Goal: Information Seeking & Learning: Learn about a topic

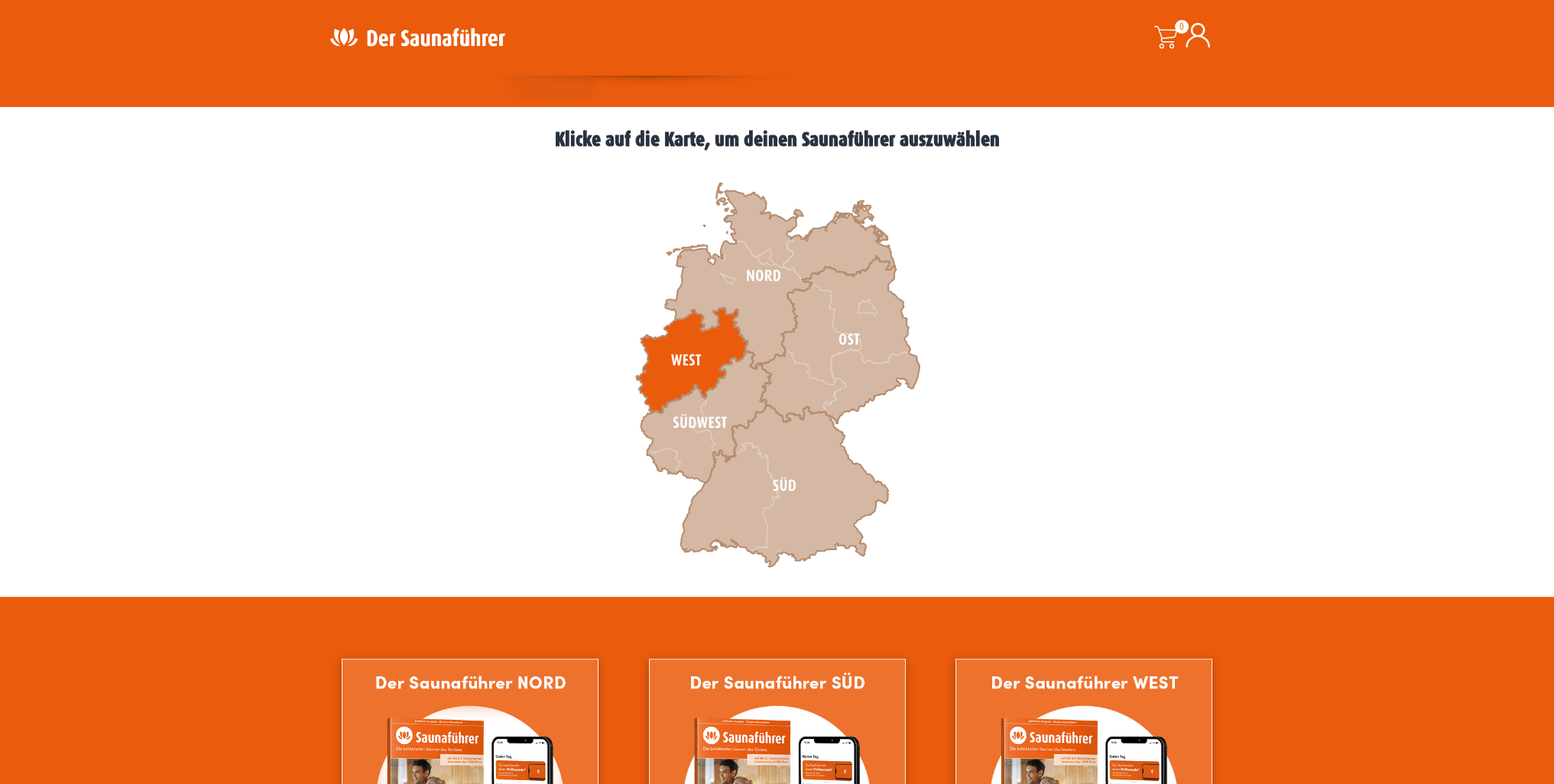
click at [683, 366] on icon at bounding box center [691, 360] width 111 height 105
click at [675, 351] on icon at bounding box center [691, 360] width 111 height 105
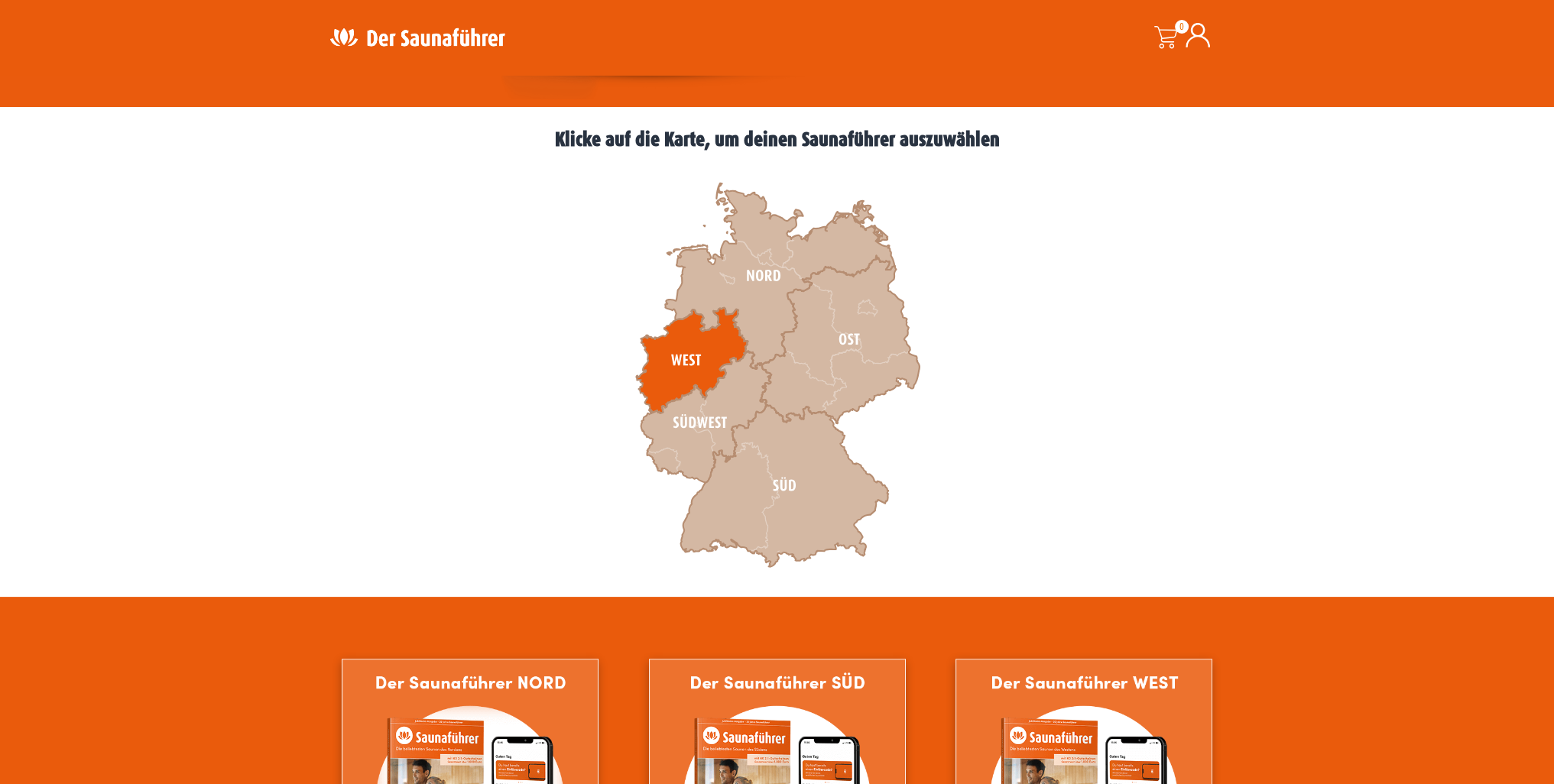
click at [675, 351] on icon at bounding box center [691, 360] width 111 height 105
click at [677, 366] on icon at bounding box center [691, 360] width 111 height 105
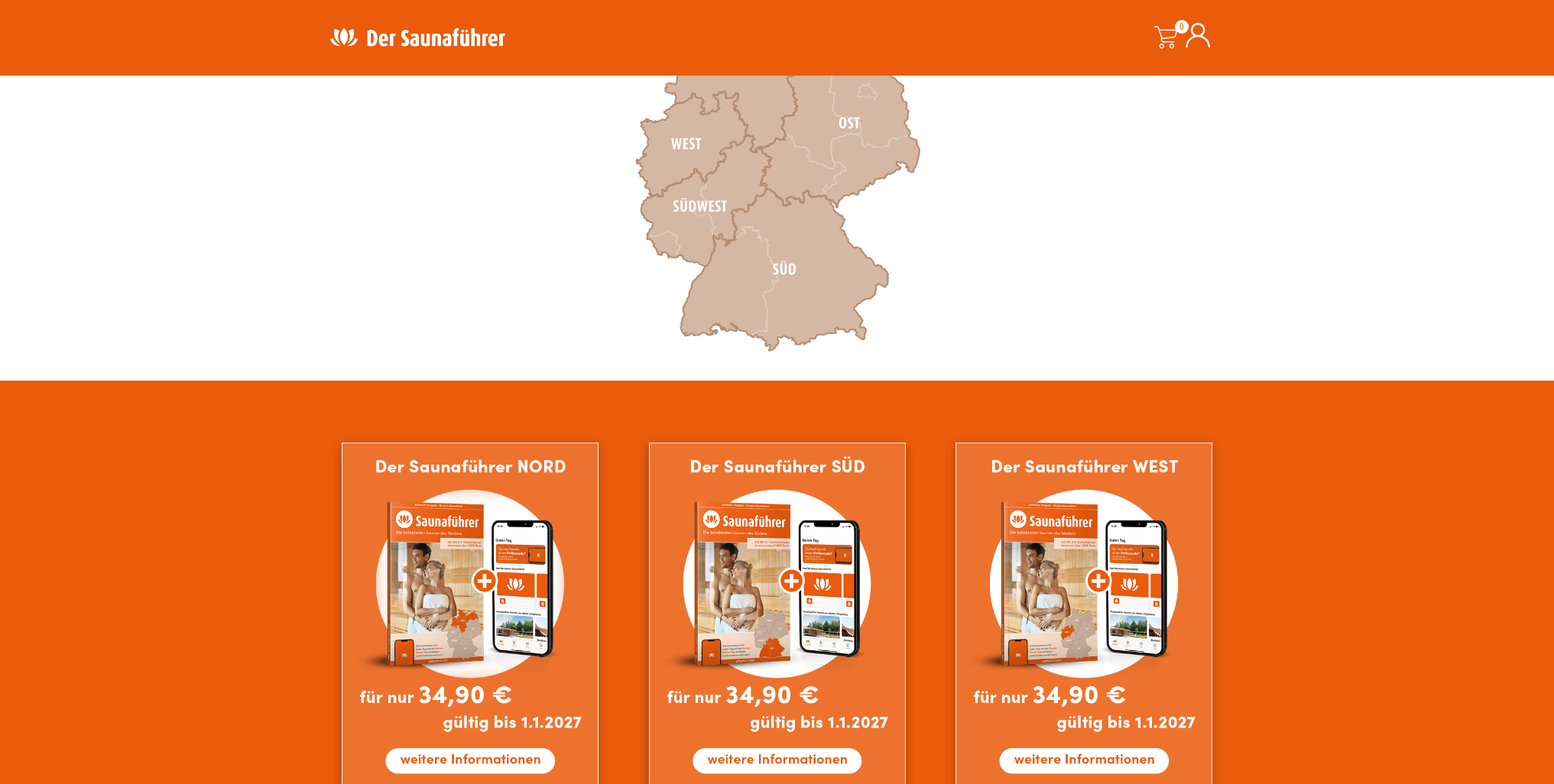
scroll to position [612, 0]
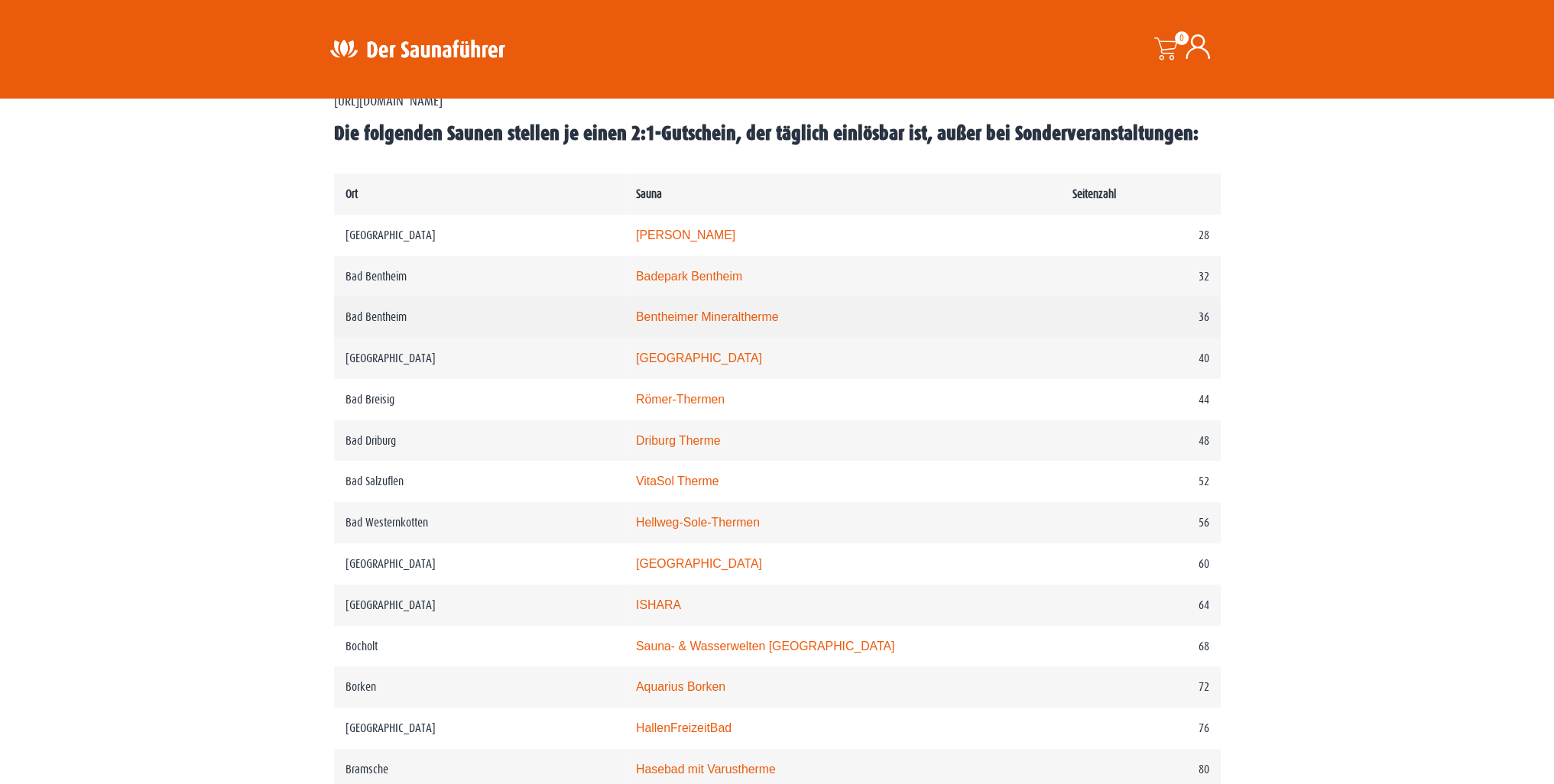
scroll to position [765, 0]
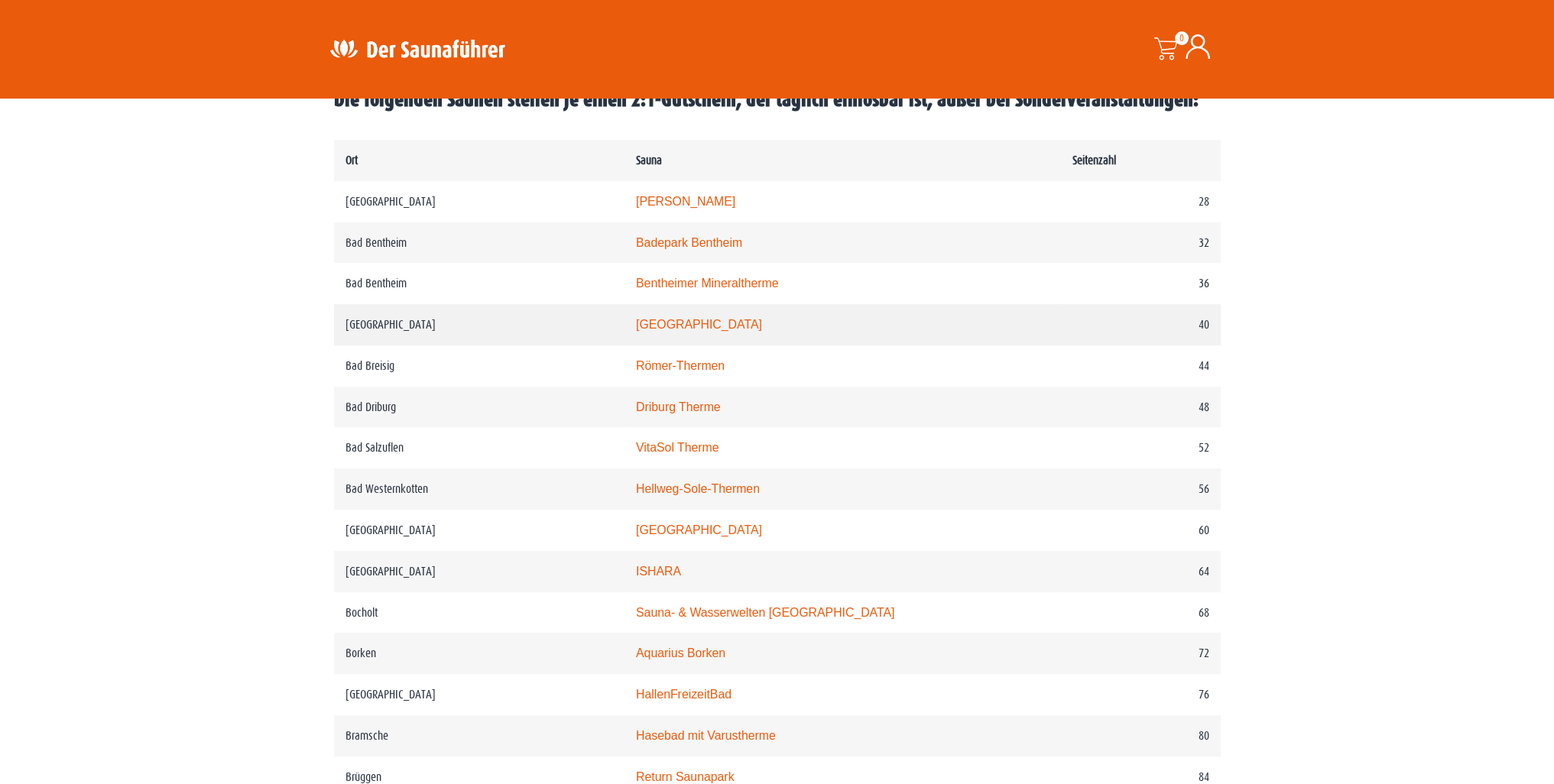
click at [513, 328] on td "Bad Berleburg" at bounding box center [479, 325] width 290 height 41
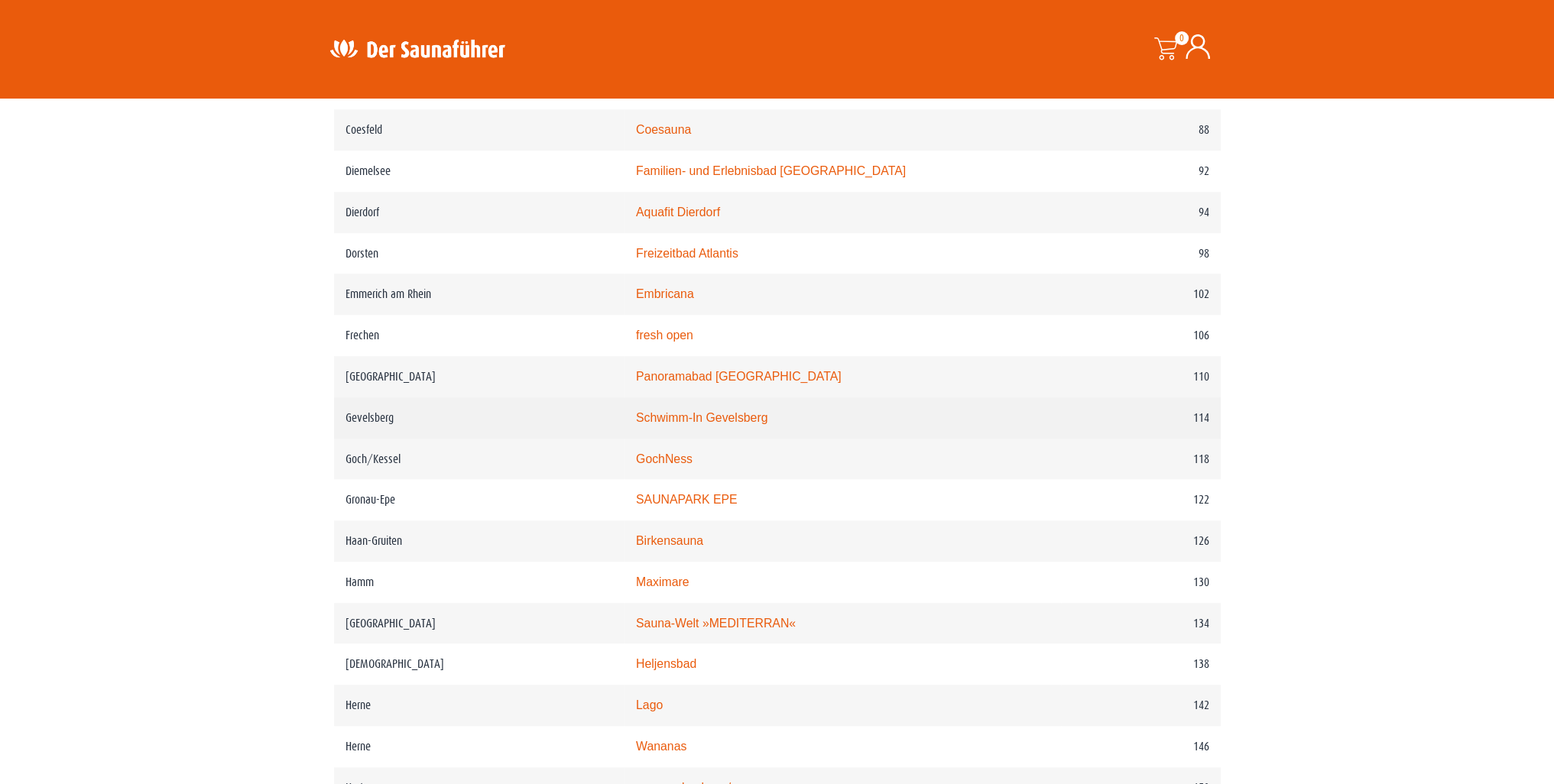
scroll to position [1529, 0]
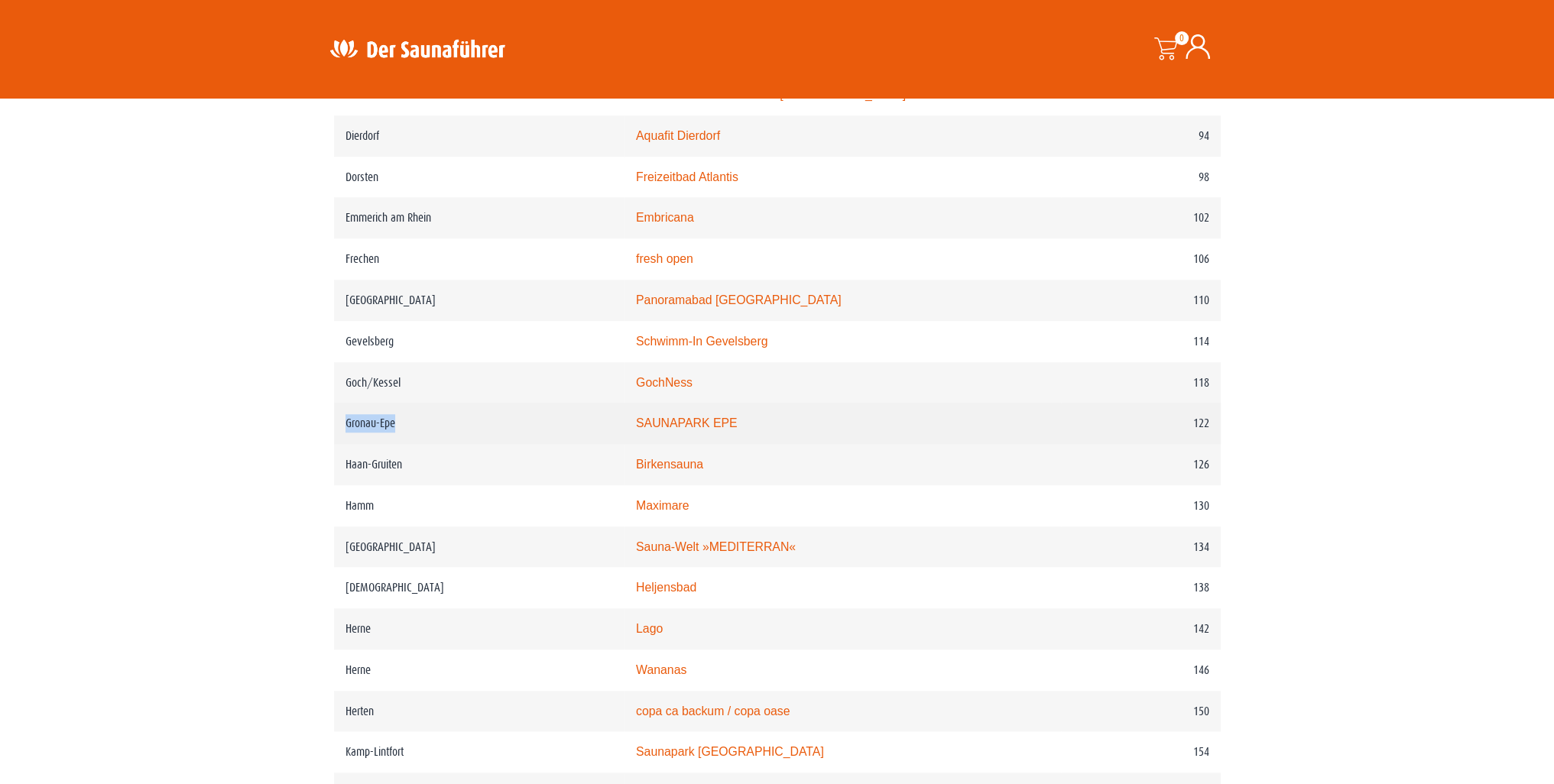
drag, startPoint x: 395, startPoint y: 423, endPoint x: 336, endPoint y: 426, distance: 59.1
click at [336, 426] on td "Gronau-Epe" at bounding box center [479, 423] width 290 height 41
drag, startPoint x: 773, startPoint y: 418, endPoint x: 658, endPoint y: 423, distance: 115.1
click at [658, 423] on td "SAUNAPARK EPE" at bounding box center [842, 423] width 436 height 41
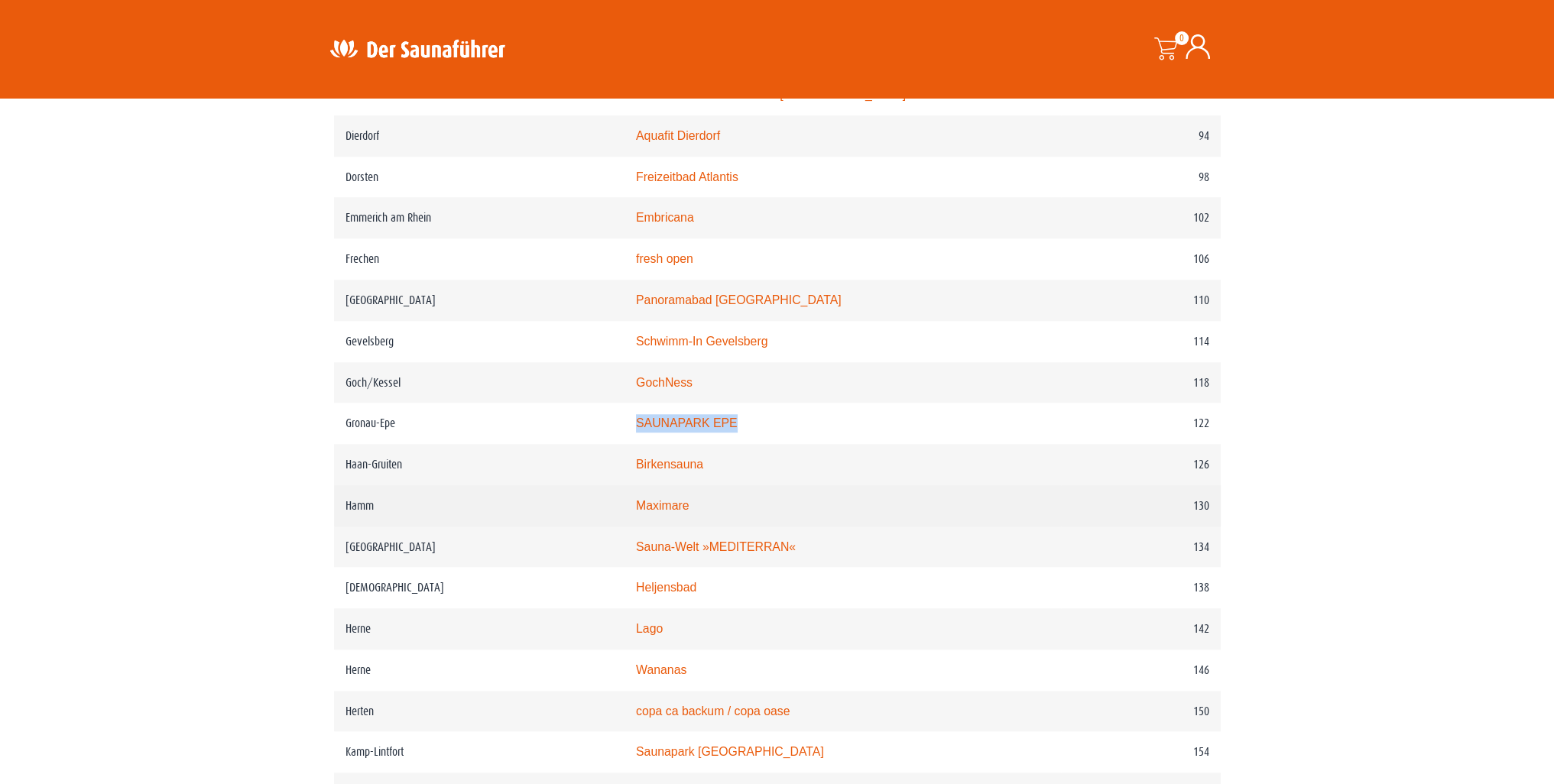
copy link "SAUNAPARK EPE"
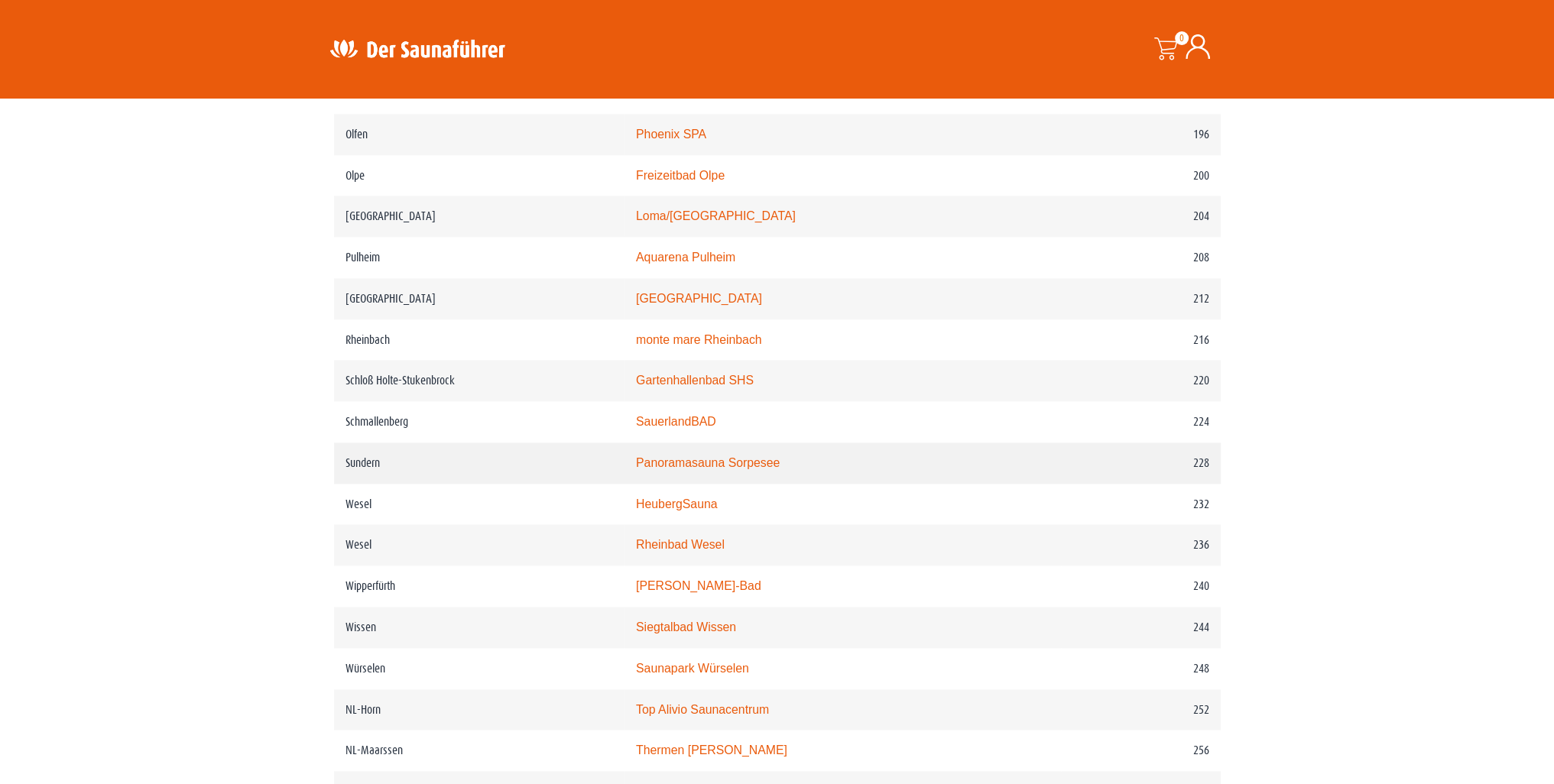
scroll to position [2675, 0]
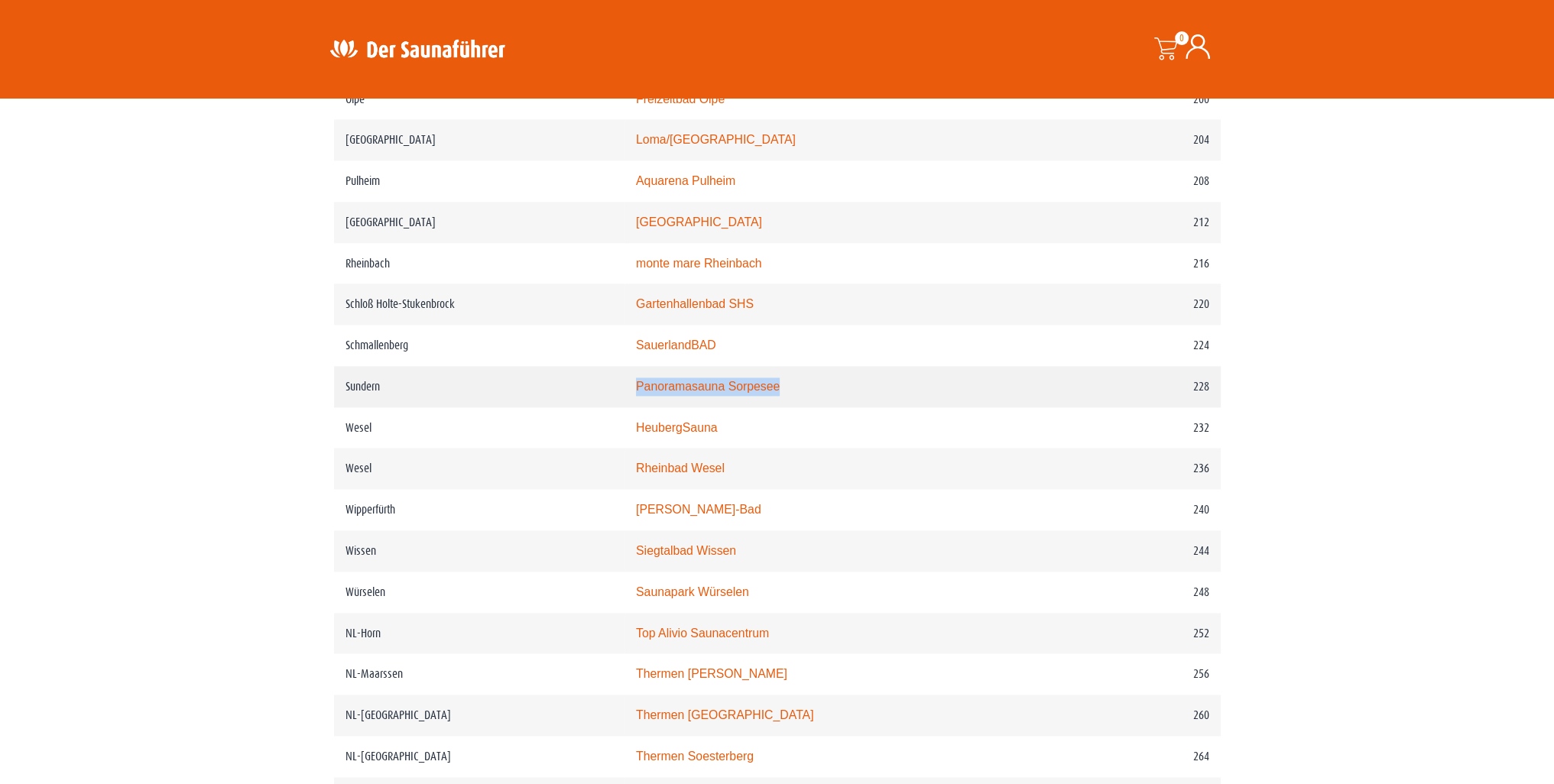
drag, startPoint x: 811, startPoint y: 385, endPoint x: 650, endPoint y: 388, distance: 161.0
click at [650, 388] on td "Panoramasauna Sorpesee" at bounding box center [842, 387] width 436 height 41
copy link "Panoramasauna Sorpesee"
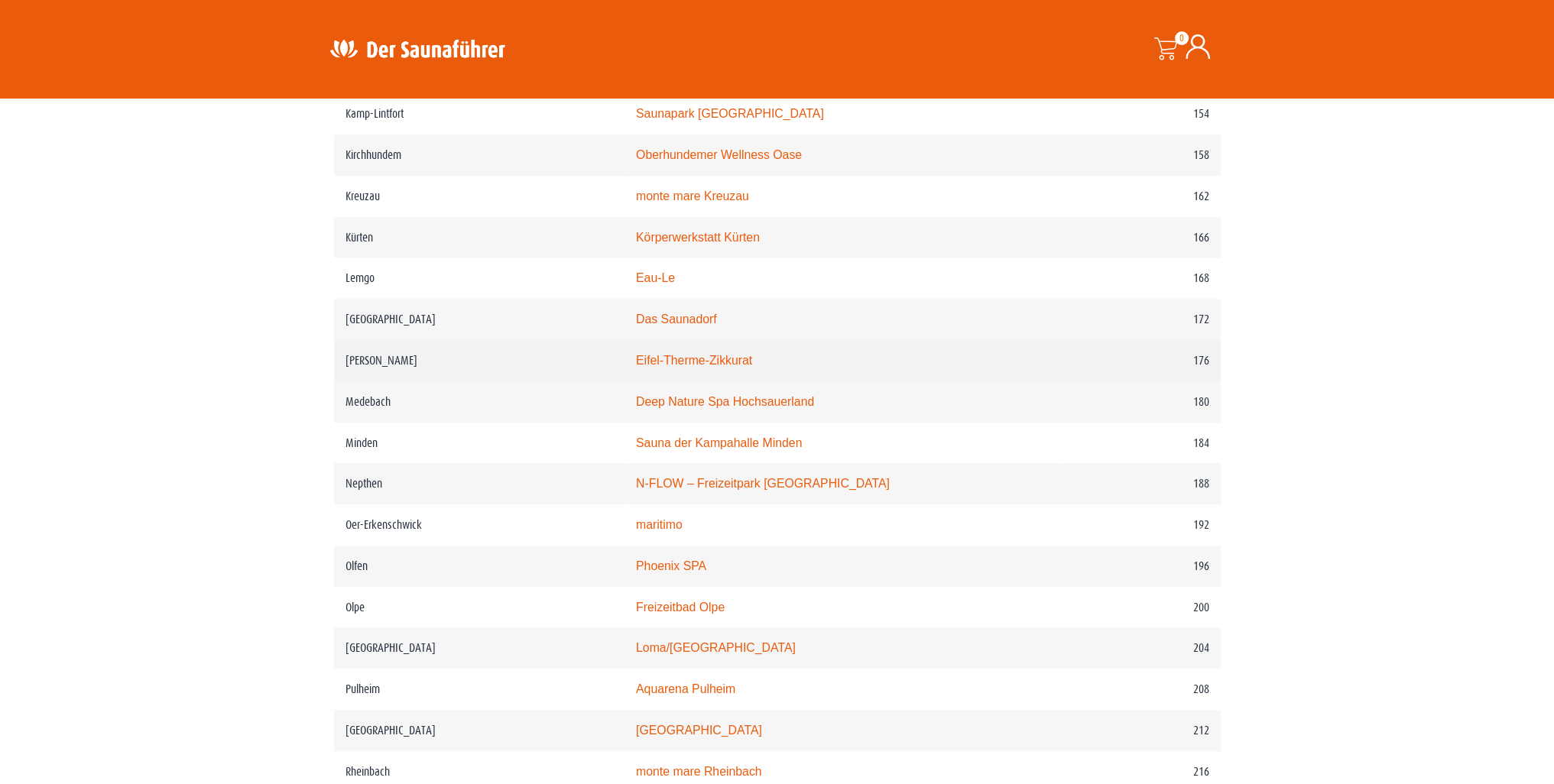
scroll to position [2140, 0]
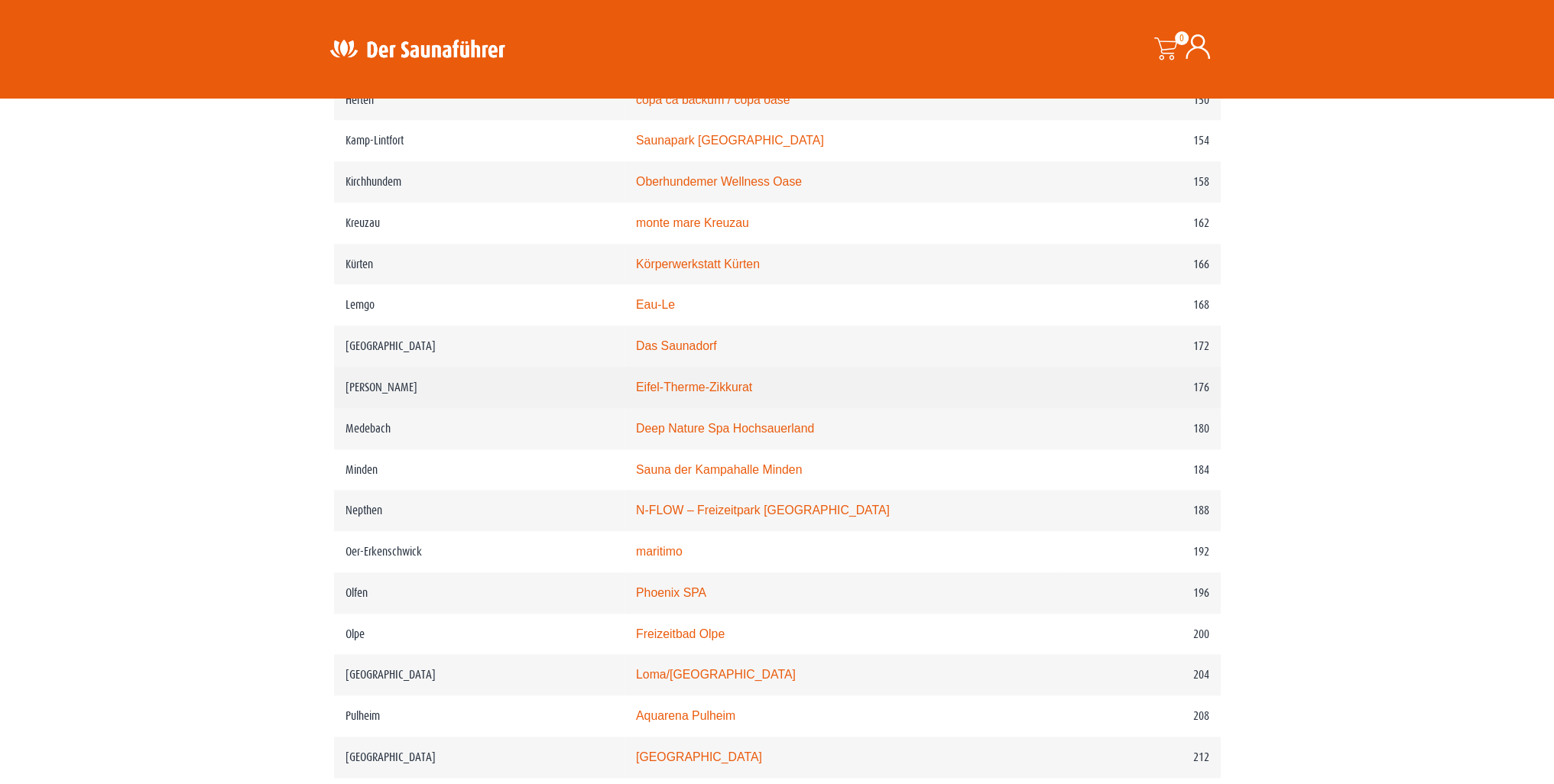
click at [732, 383] on link "Eifel-Therme-Zikkurat" at bounding box center [694, 387] width 117 height 13
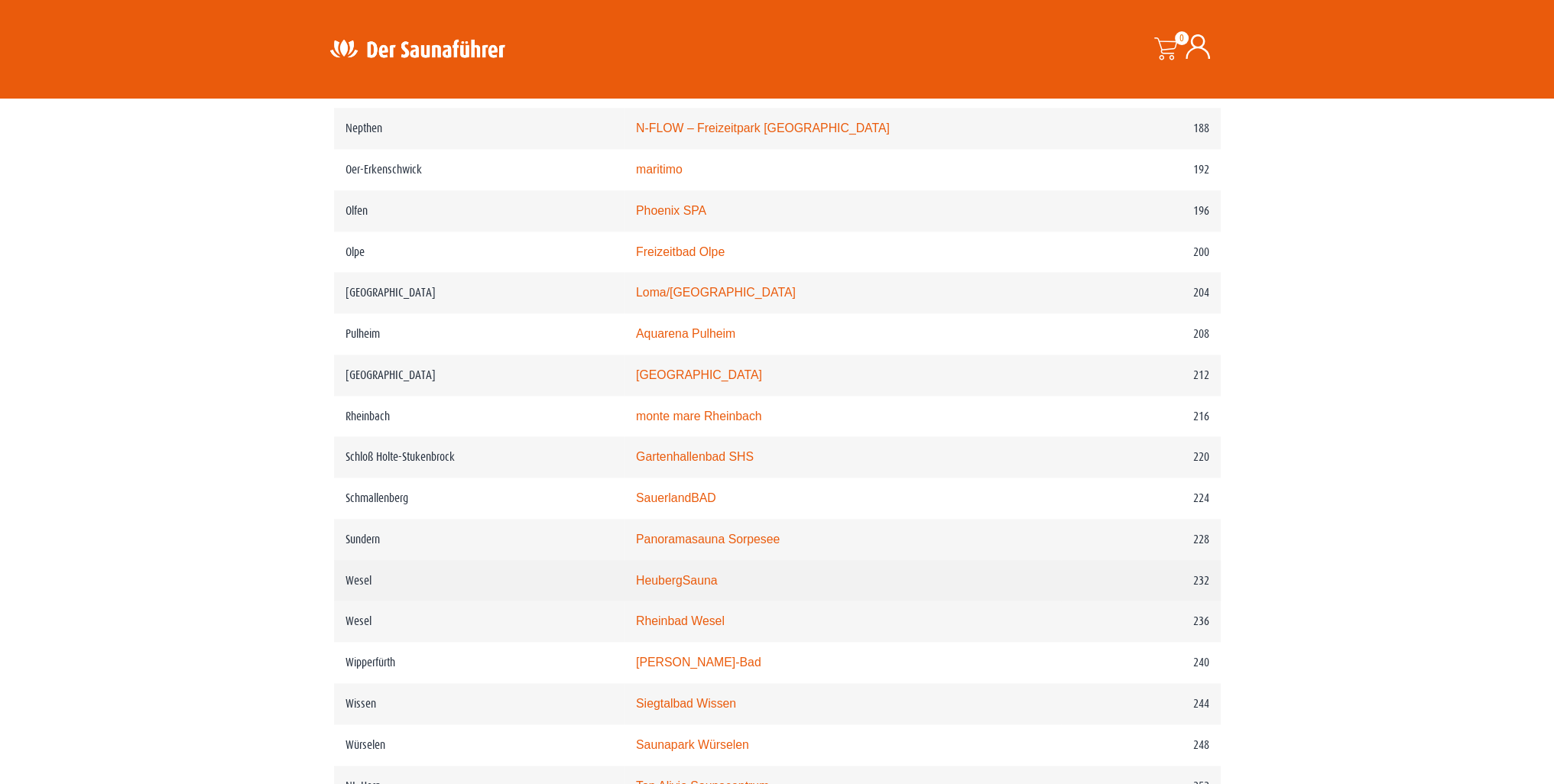
scroll to position [2599, 0]
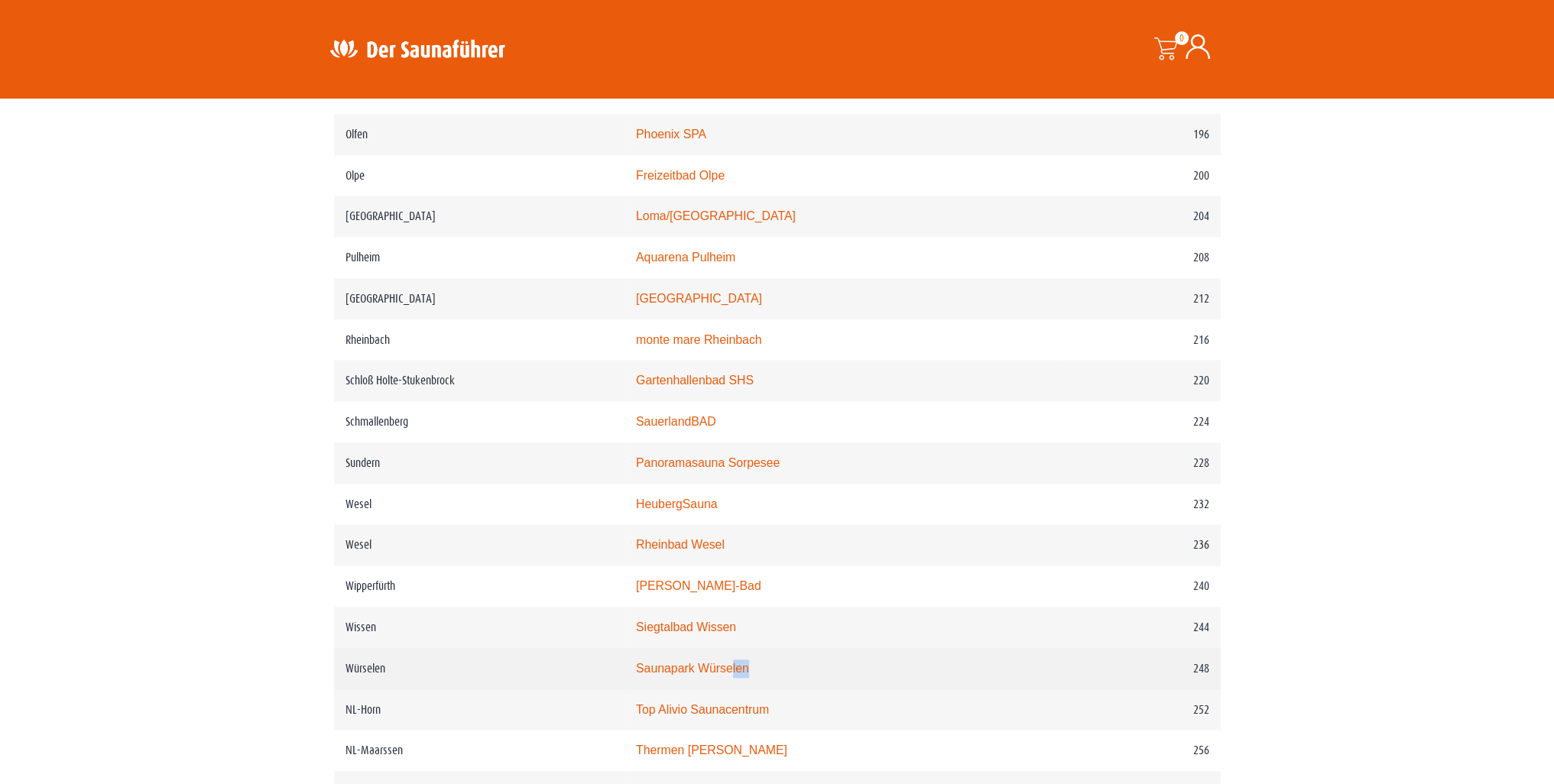
drag, startPoint x: 776, startPoint y: 669, endPoint x: 752, endPoint y: 667, distance: 24.1
click at [752, 667] on td "Saunapark Würselen" at bounding box center [842, 668] width 436 height 41
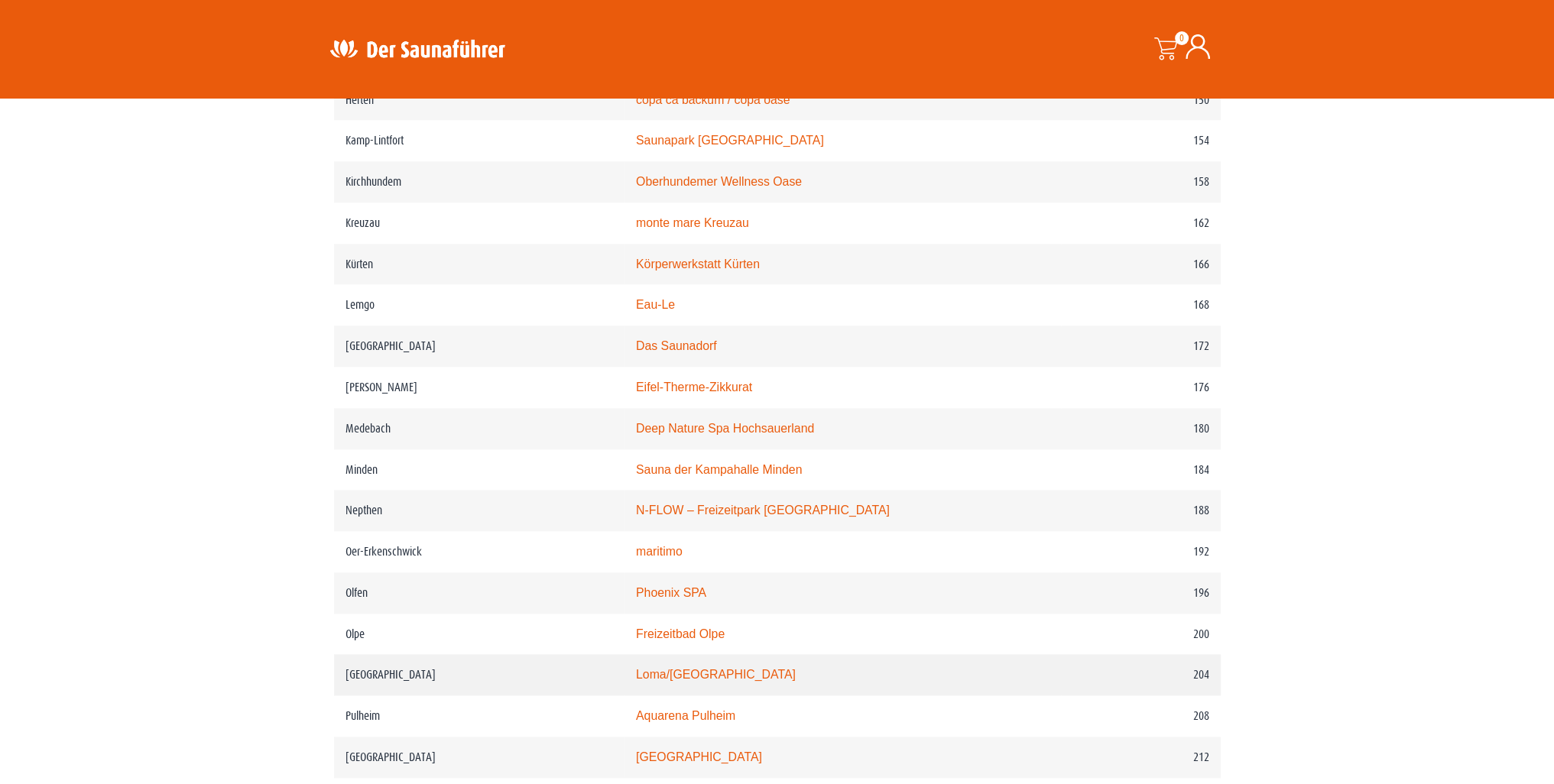
scroll to position [2064, 0]
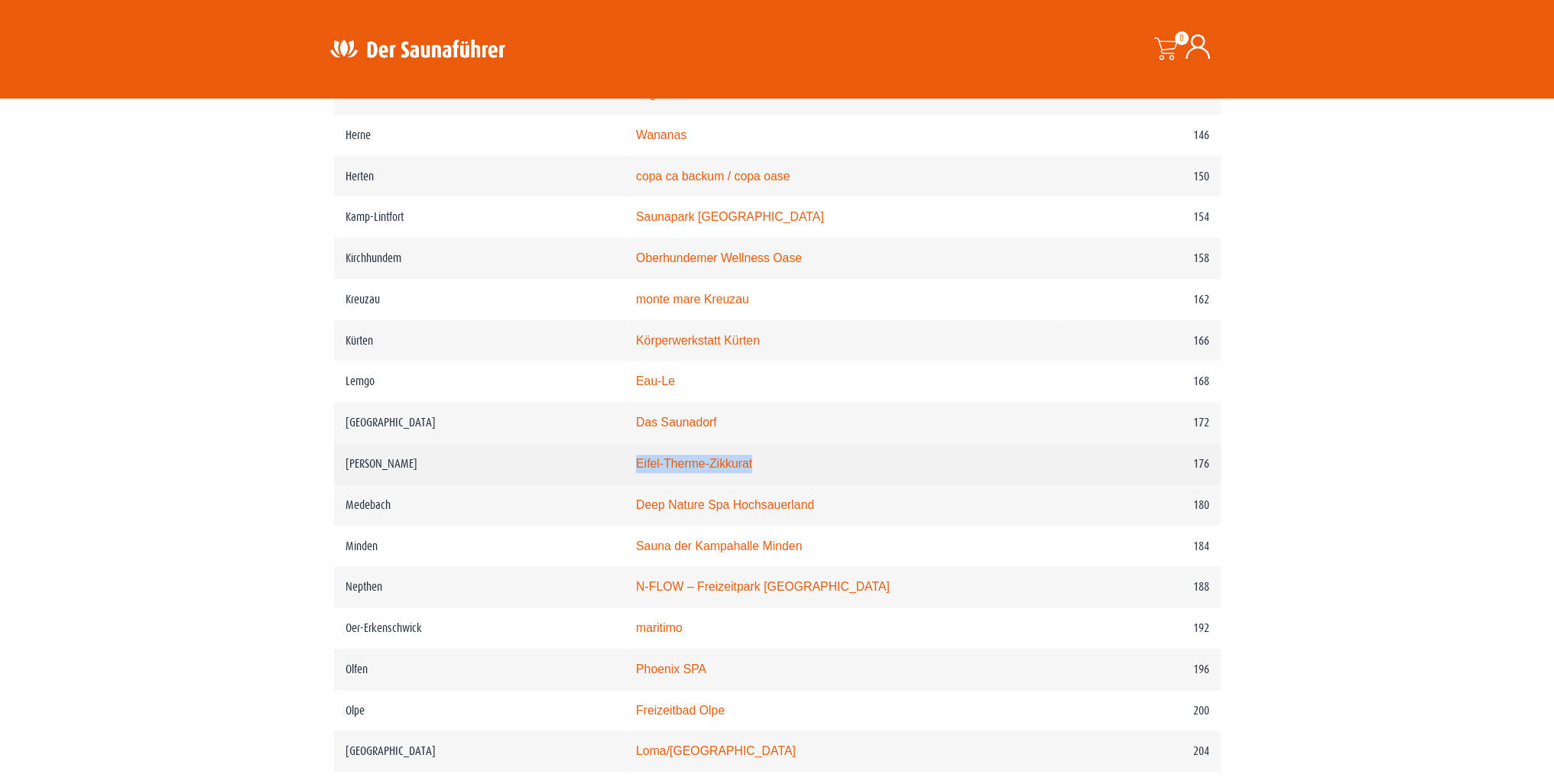
drag, startPoint x: 779, startPoint y: 462, endPoint x: 659, endPoint y: 469, distance: 120.2
click at [659, 469] on td "Eifel-Therme-Zikkurat" at bounding box center [842, 464] width 436 height 41
copy link "Eifel-Therme-Zikkurat"
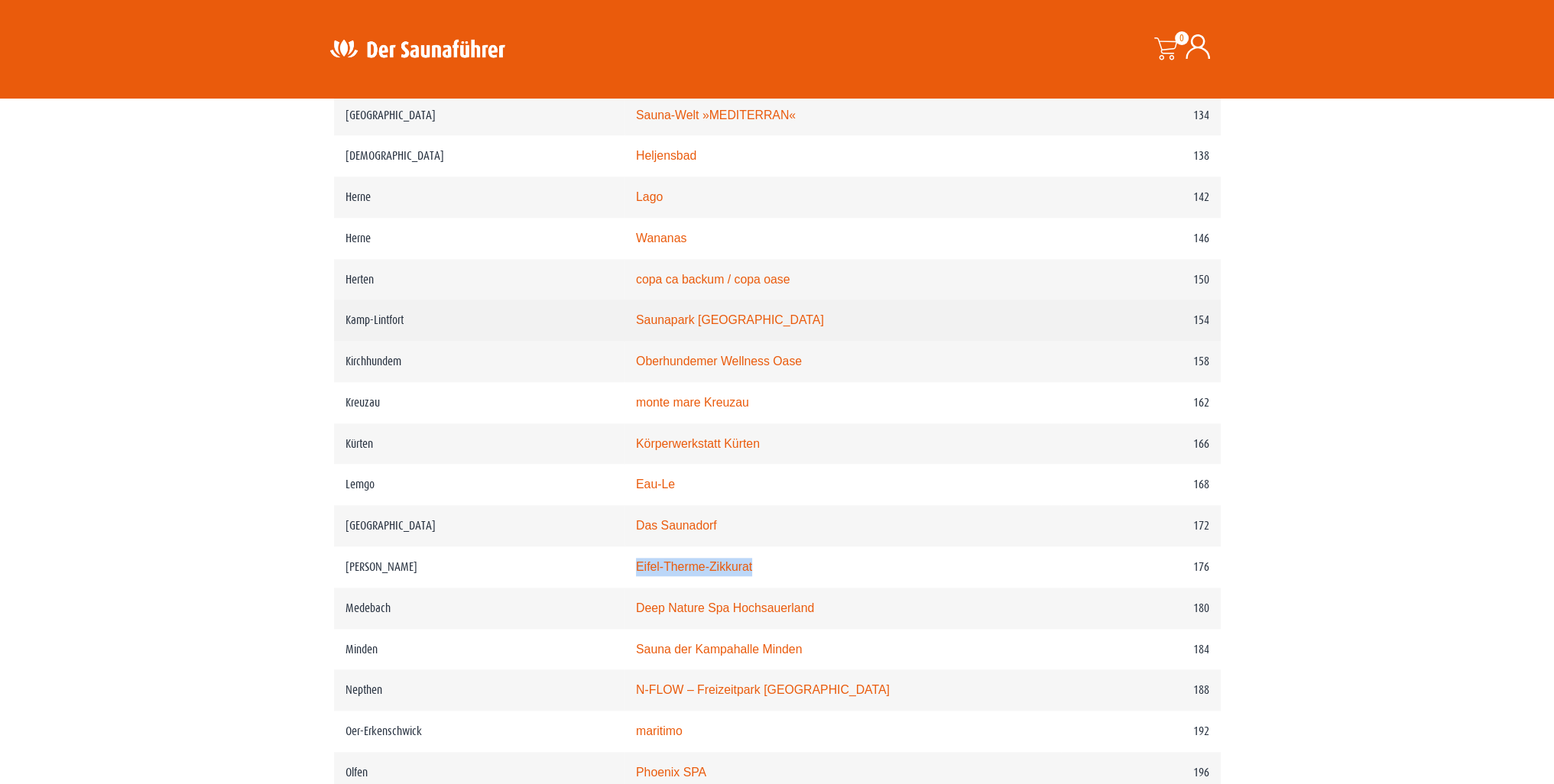
scroll to position [1987, 0]
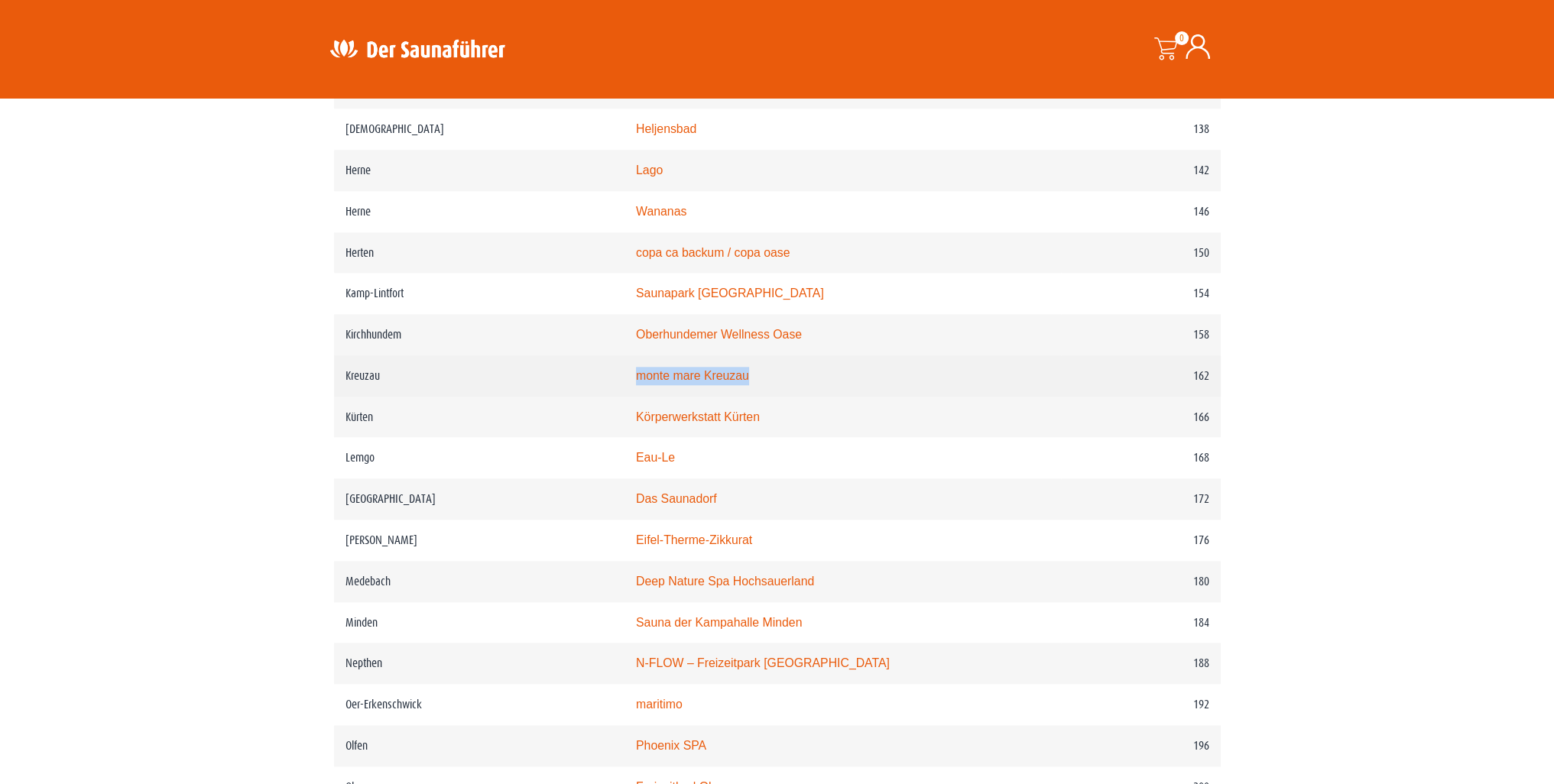
drag, startPoint x: 785, startPoint y: 379, endPoint x: 657, endPoint y: 382, distance: 128.0
click at [657, 382] on td "monte mare Kreuzau" at bounding box center [842, 376] width 436 height 41
copy link "monte mare Kreuzau"
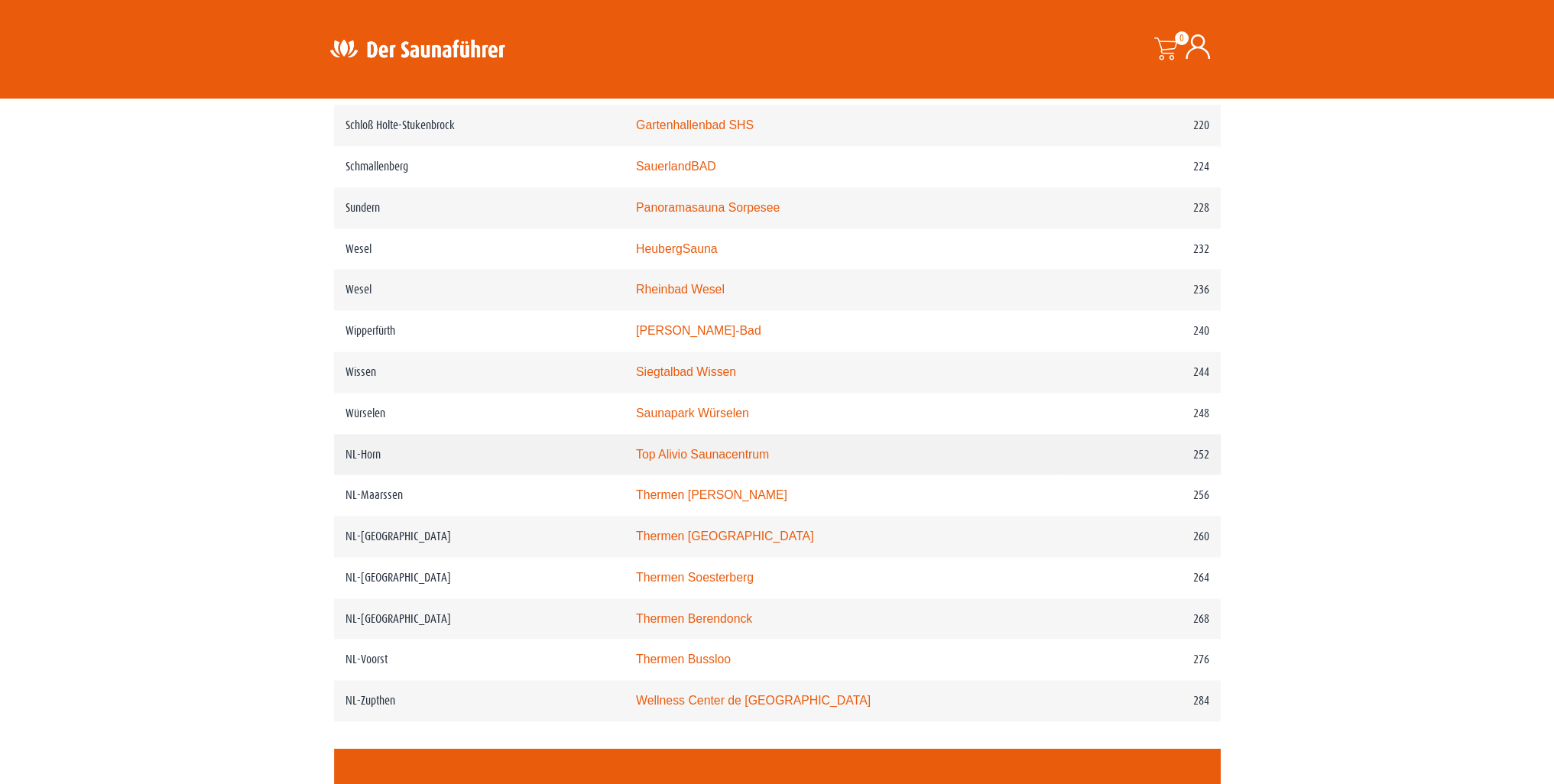
scroll to position [2829, 0]
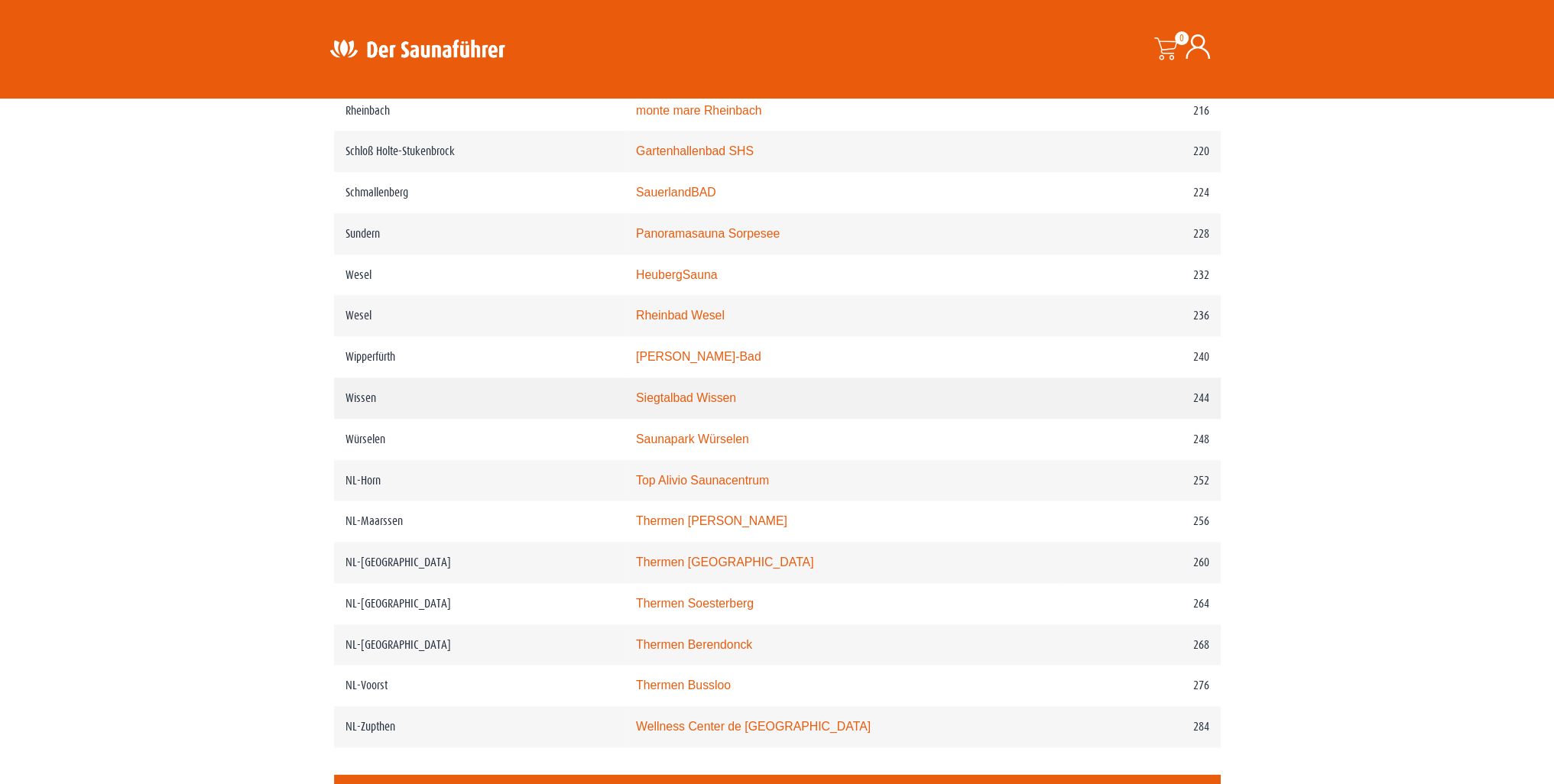
click at [654, 388] on td "Siegtalbad Wissen" at bounding box center [842, 398] width 436 height 41
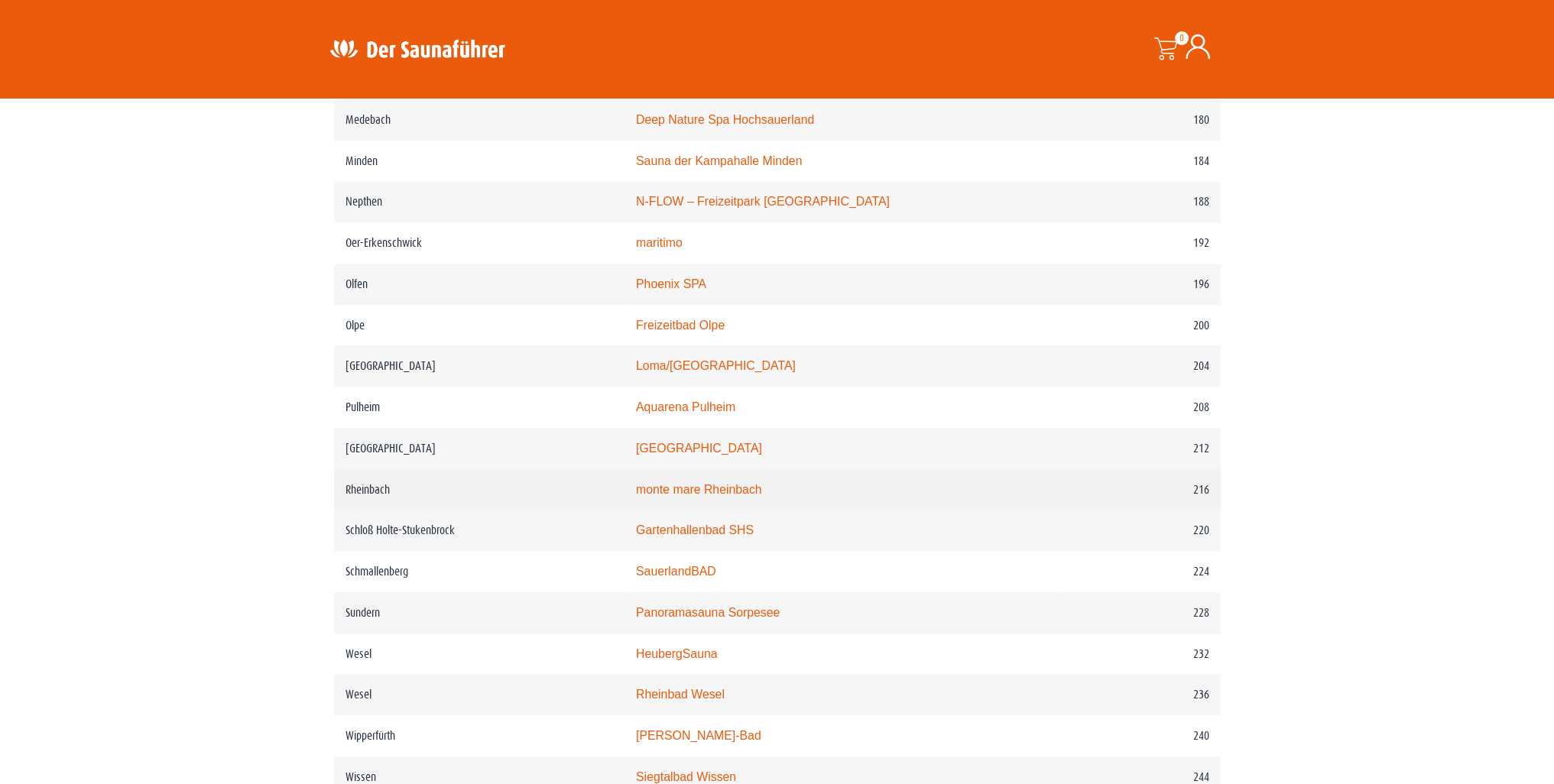
scroll to position [2446, 0]
drag, startPoint x: 787, startPoint y: 494, endPoint x: 652, endPoint y: 493, distance: 135.0
click at [652, 493] on td "monte mare Rheinbach" at bounding box center [842, 493] width 436 height 41
copy link "monte mare Rheinbach"
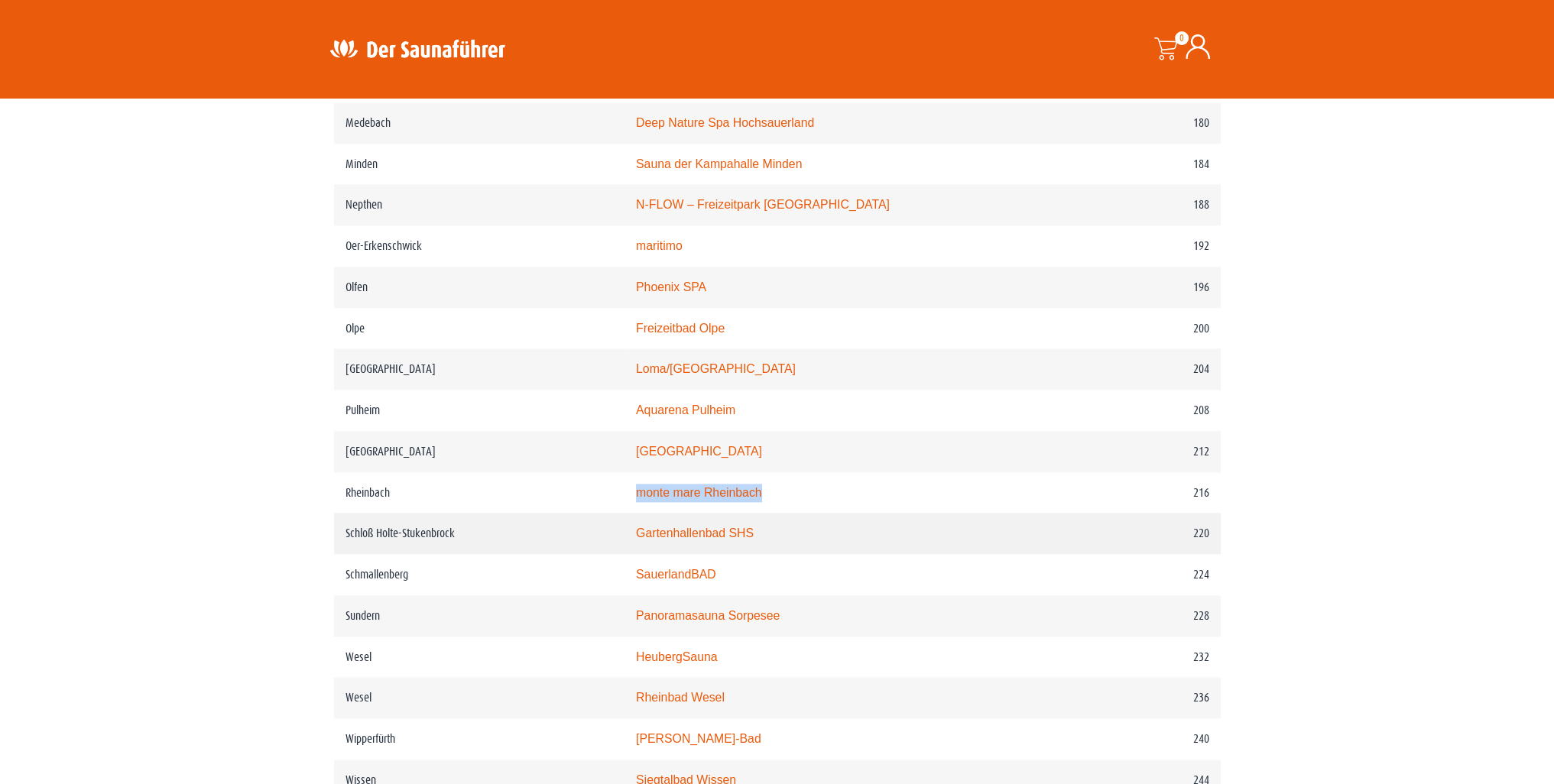
copy link "monte mare Rheinbach"
